Goal: Information Seeking & Learning: Learn about a topic

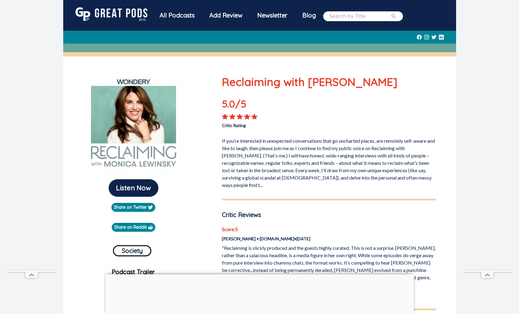
click at [173, 14] on div "All Podcasts" at bounding box center [177, 15] width 50 height 16
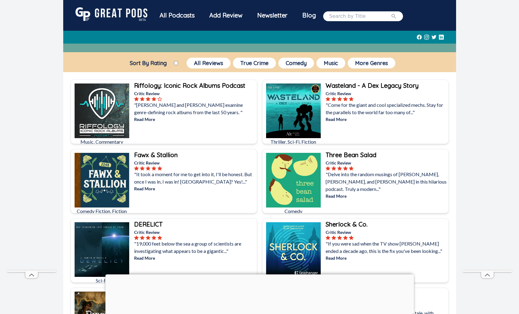
click at [154, 62] on label "Sort By Rating" at bounding box center [149, 63] width 52 height 7
click at [174, 62] on input "Sort By Rating" at bounding box center [176, 63] width 4 height 4
checkbox input "true"
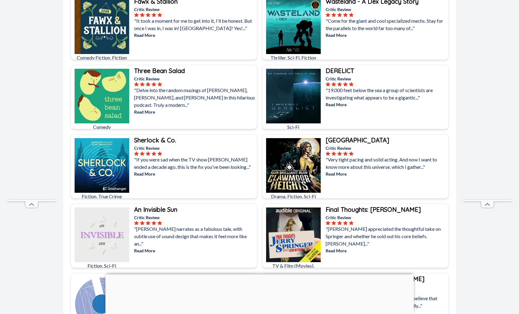
scroll to position [93, 0]
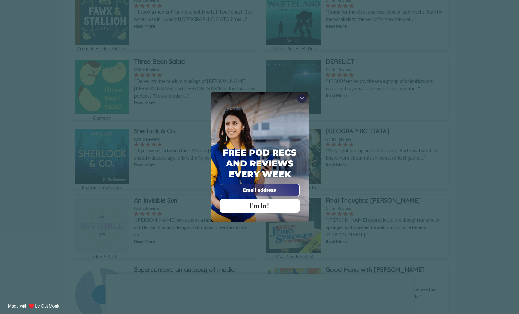
click at [303, 100] on span "X" at bounding box center [302, 99] width 4 height 6
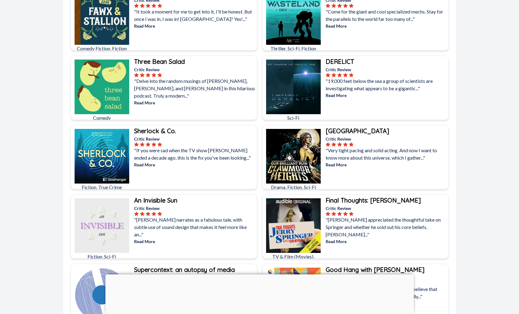
click at [112, 146] on img at bounding box center [102, 156] width 55 height 55
